Goal: Obtain resource: Obtain resource

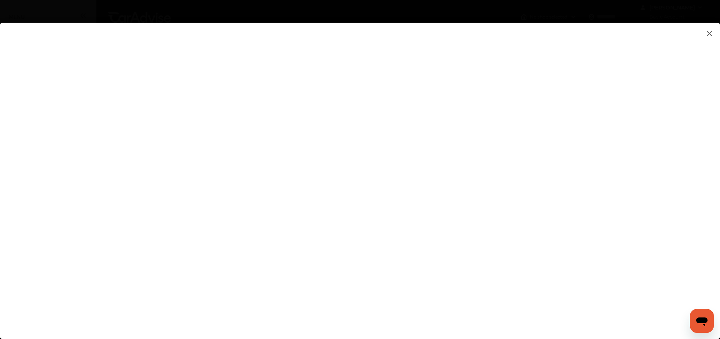
scroll to position [605, 0]
